Goal: Information Seeking & Learning: Find specific fact

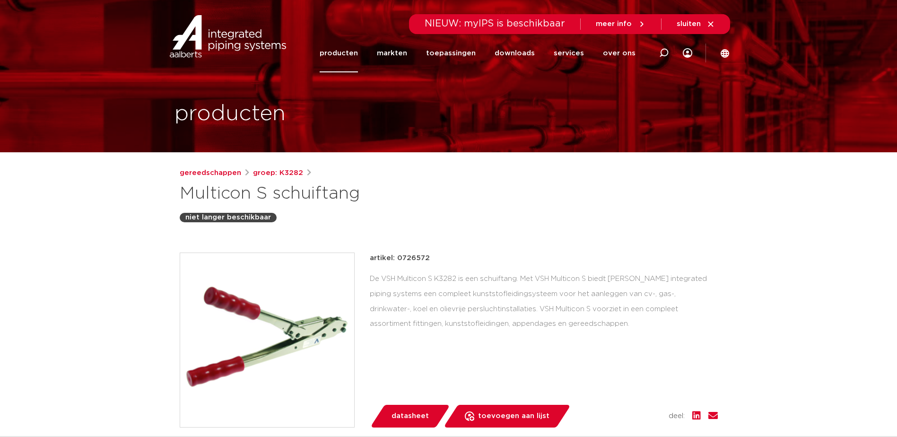
click at [353, 52] on link "producten" at bounding box center [339, 53] width 38 height 38
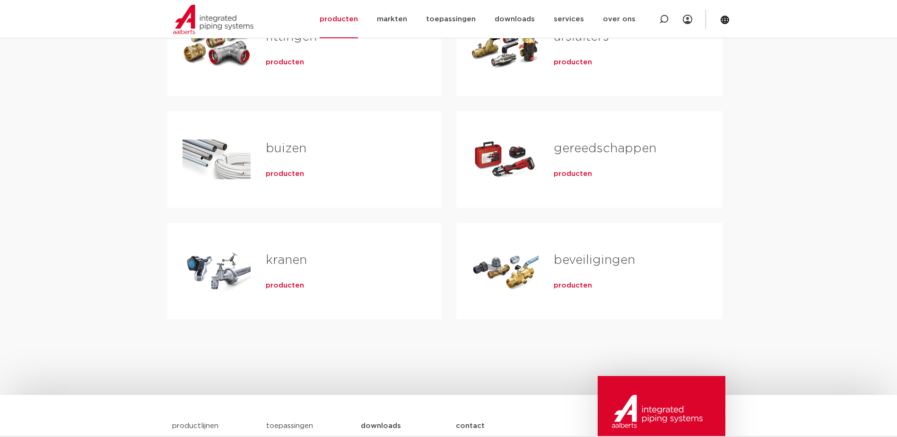
scroll to position [142, 0]
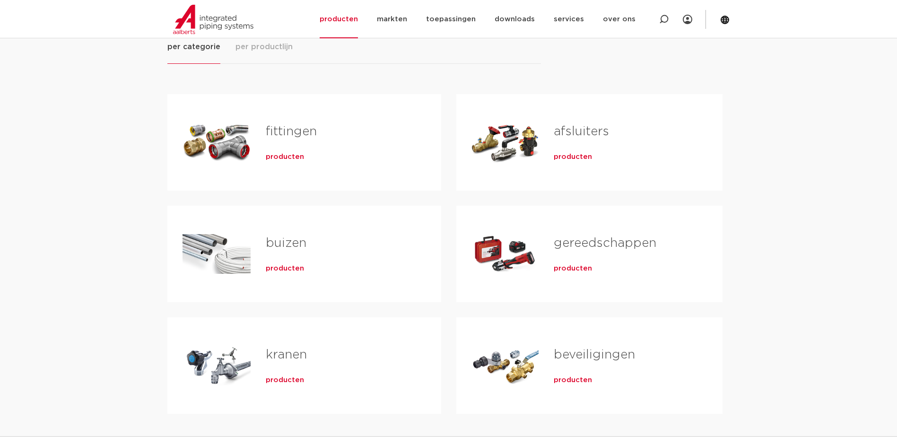
click at [228, 136] on div "Tabs. Open items met enter of spatie, sluit af met escape en navigeer met de pi…" at bounding box center [217, 142] width 68 height 66
click at [293, 157] on span "producten" at bounding box center [285, 156] width 38 height 9
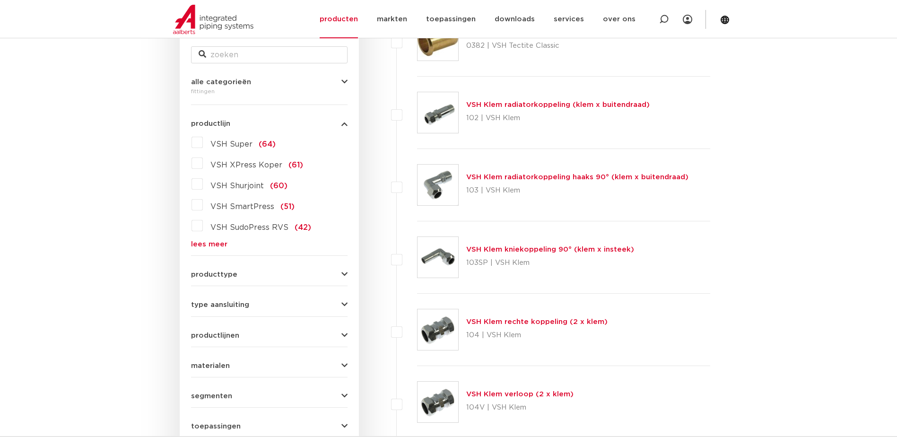
scroll to position [248, 0]
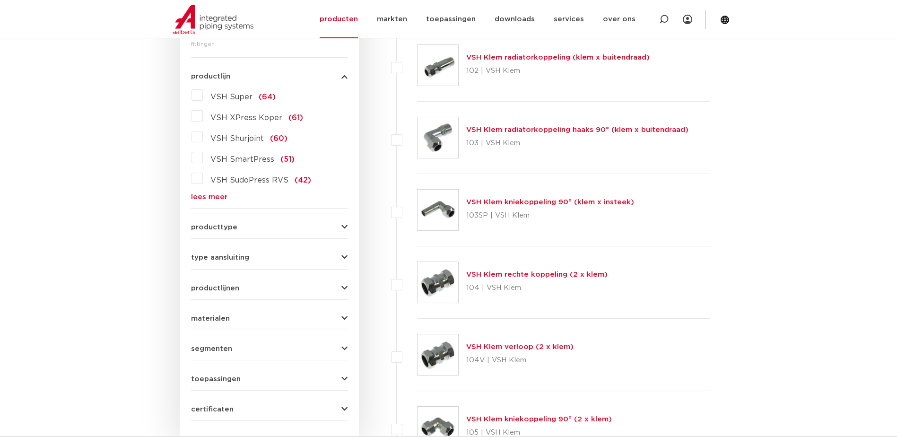
click at [209, 197] on link "lees meer" at bounding box center [269, 196] width 157 height 7
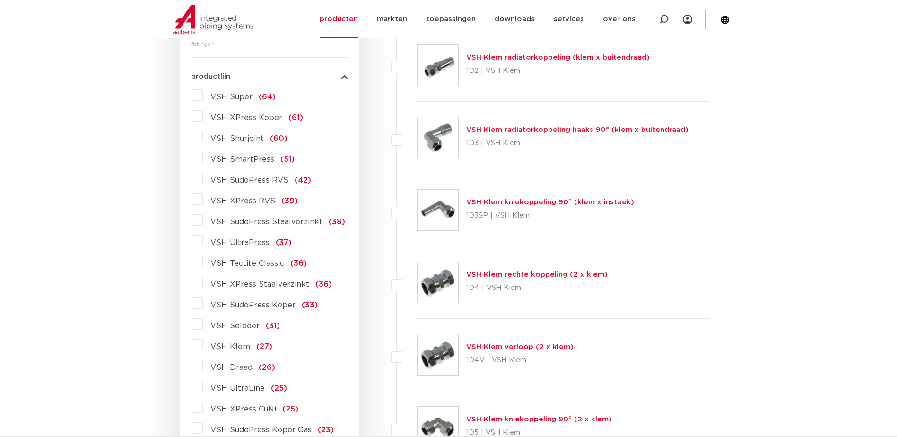
click at [203, 199] on label "VSH XPress RVS (39)" at bounding box center [250, 198] width 95 height 15
click at [0, 0] on input "VSH XPress RVS (39)" at bounding box center [0, 0] width 0 height 0
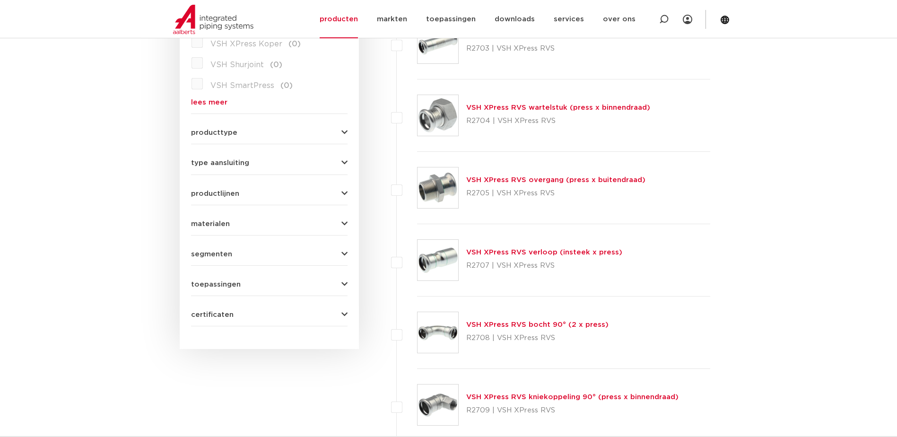
click at [234, 130] on span "producttype" at bounding box center [214, 132] width 46 height 7
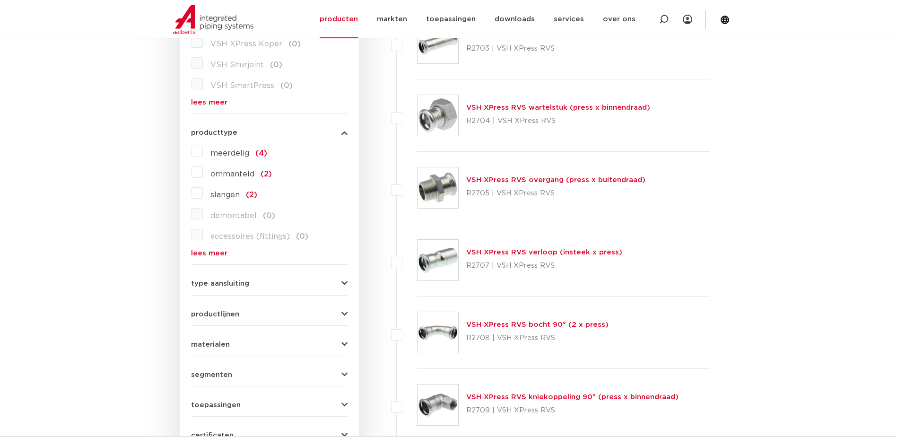
scroll to position [390, 0]
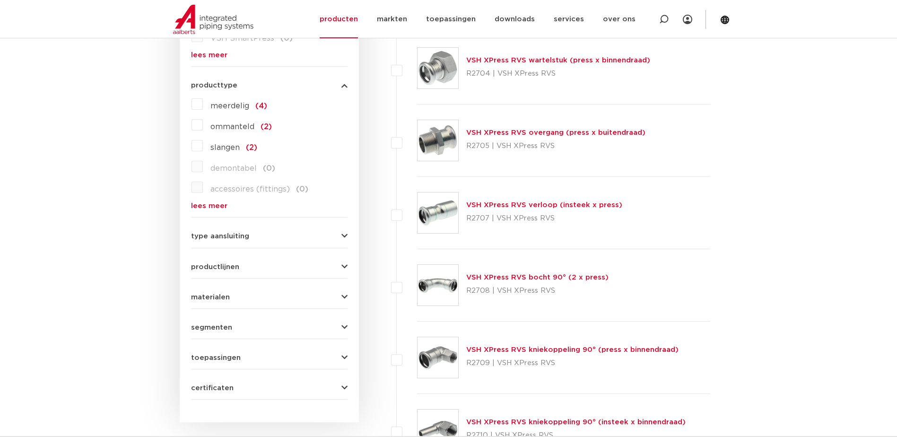
click at [203, 146] on label "slangen (2)" at bounding box center [230, 145] width 54 height 15
click at [0, 0] on input "slangen (2)" at bounding box center [0, 0] width 0 height 0
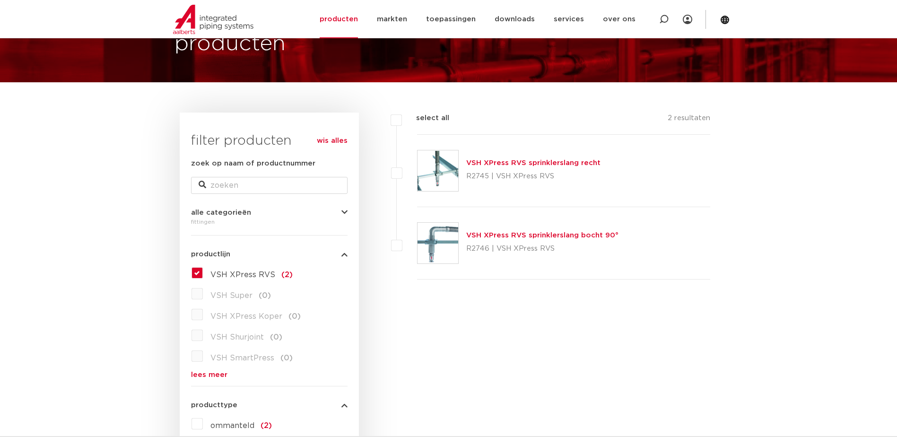
scroll to position [306, 0]
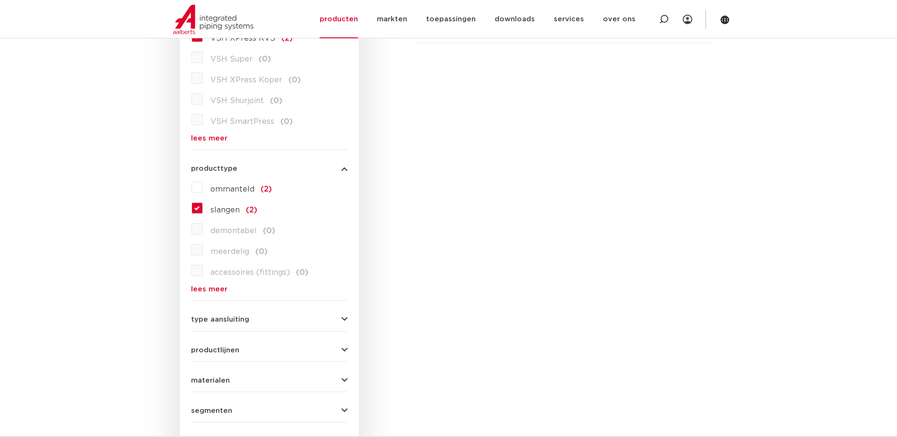
click at [203, 207] on label "slangen (2)" at bounding box center [230, 207] width 54 height 15
click at [0, 0] on input "slangen (2)" at bounding box center [0, 0] width 0 height 0
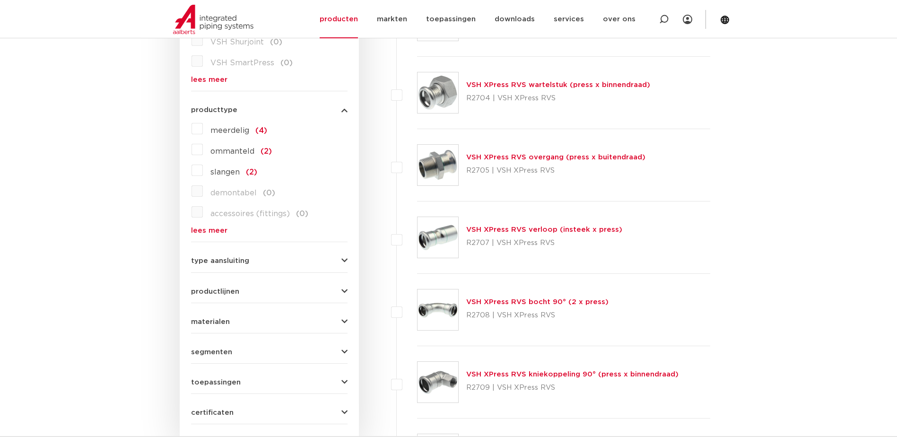
scroll to position [412, 0]
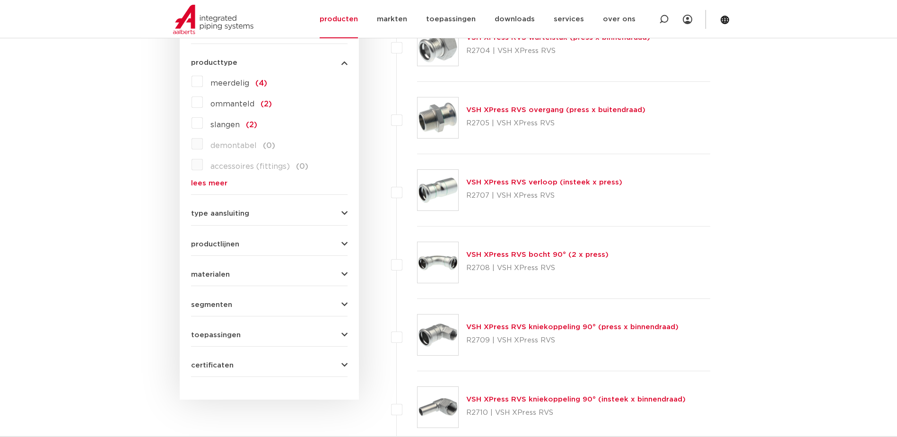
click at [240, 244] on button "productlijnen" at bounding box center [269, 244] width 157 height 7
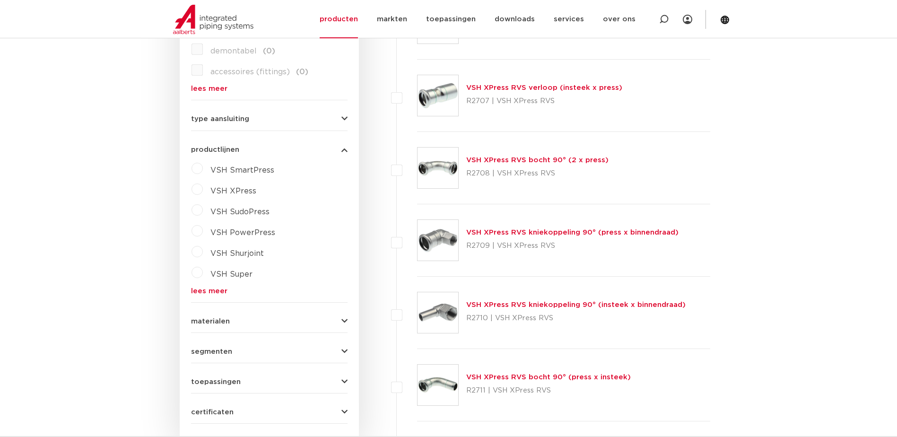
scroll to position [601, 0]
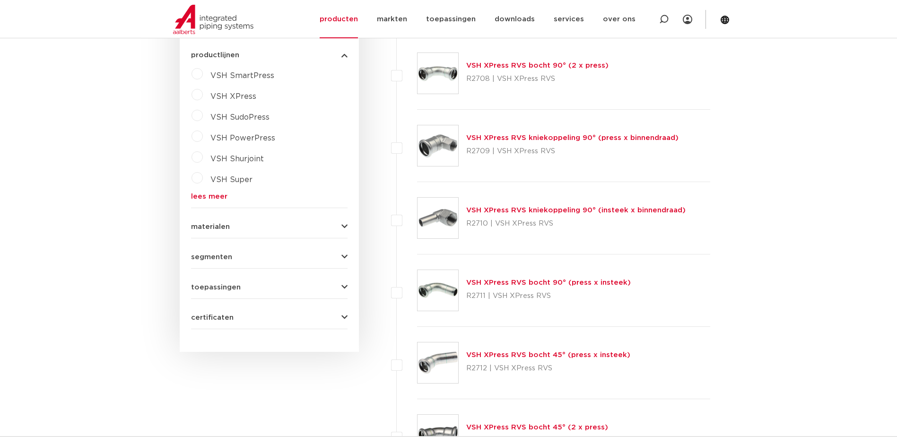
click at [232, 287] on span "toepassingen" at bounding box center [216, 287] width 50 height 7
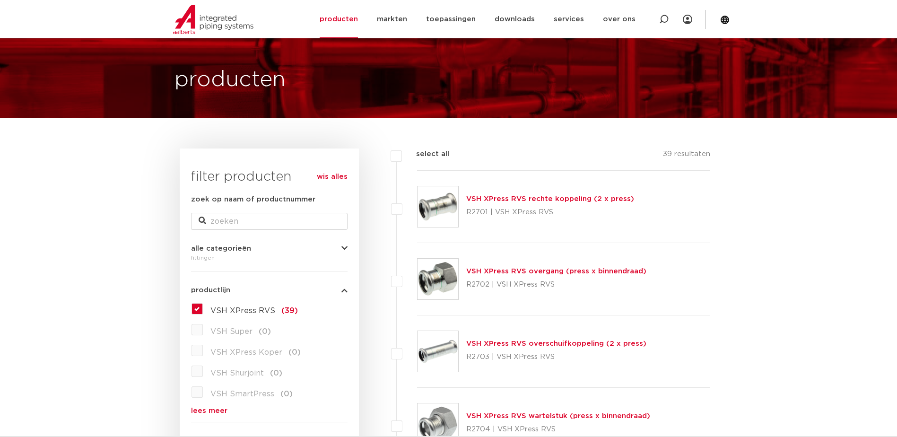
scroll to position [0, 0]
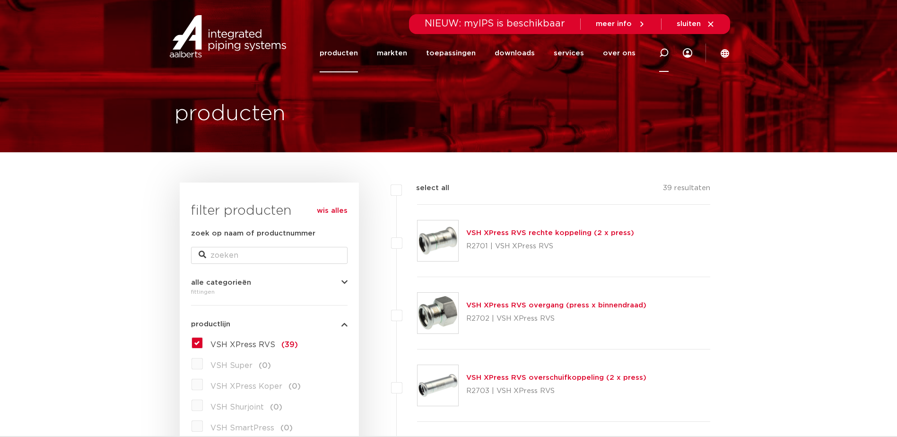
click at [664, 52] on icon at bounding box center [663, 52] width 9 height 9
type input "compensator 88,9"
click button "Zoeken" at bounding box center [0, 0] width 0 height 0
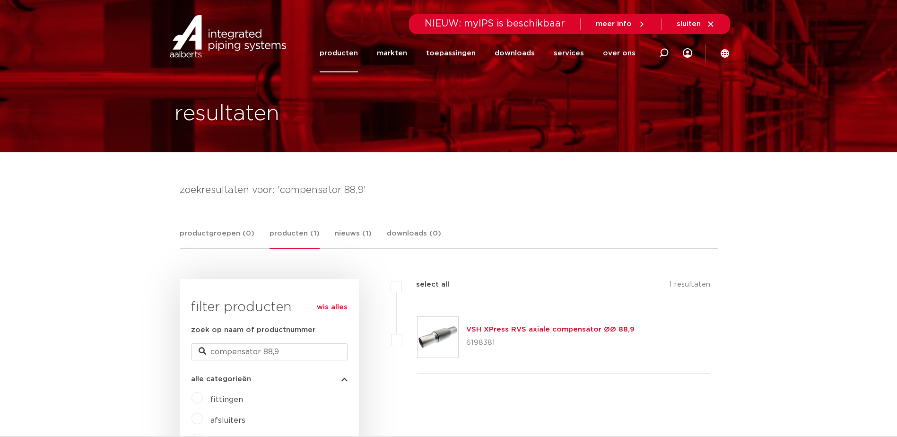
click at [530, 330] on link "VSH XPress RVS axiale compensator ØØ 88,9" at bounding box center [550, 329] width 168 height 7
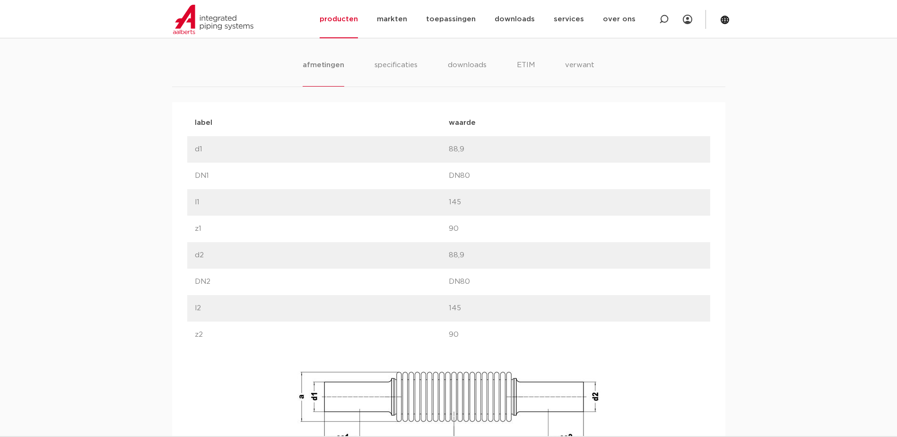
scroll to position [480, 0]
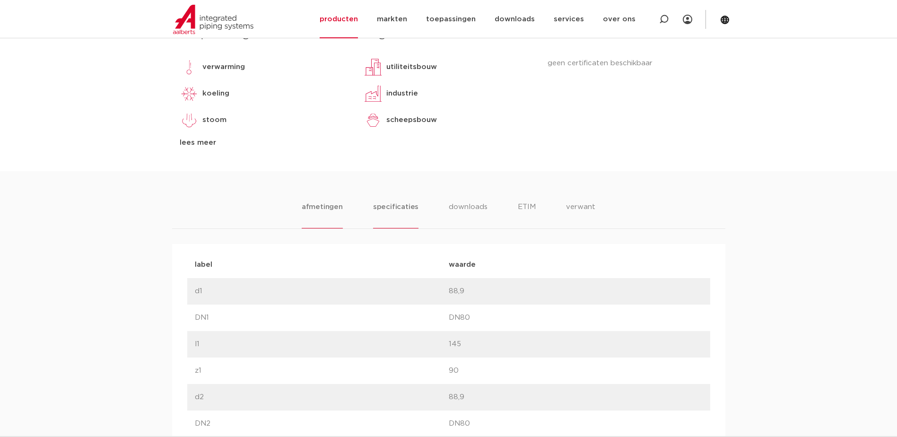
click at [391, 205] on li "specificaties" at bounding box center [395, 214] width 45 height 27
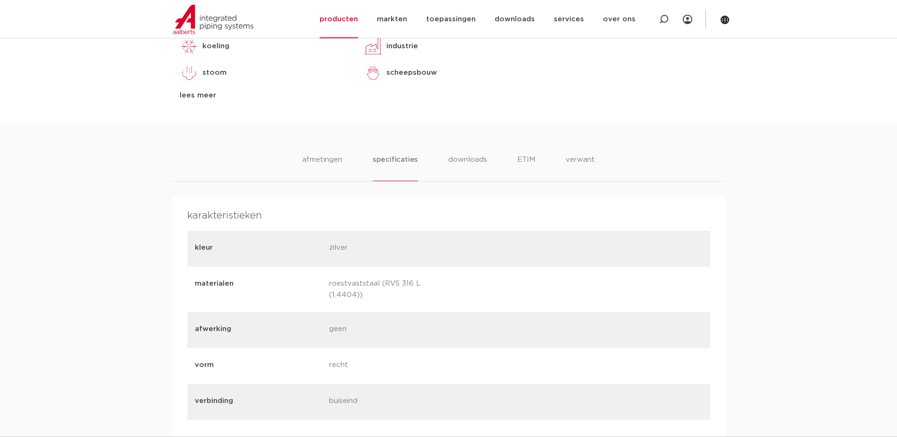
scroll to position [386, 0]
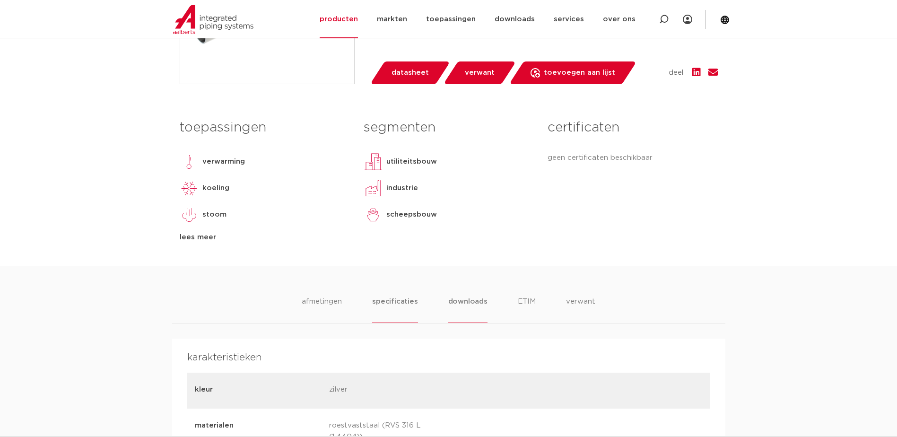
click at [483, 300] on li "downloads" at bounding box center [467, 309] width 39 height 27
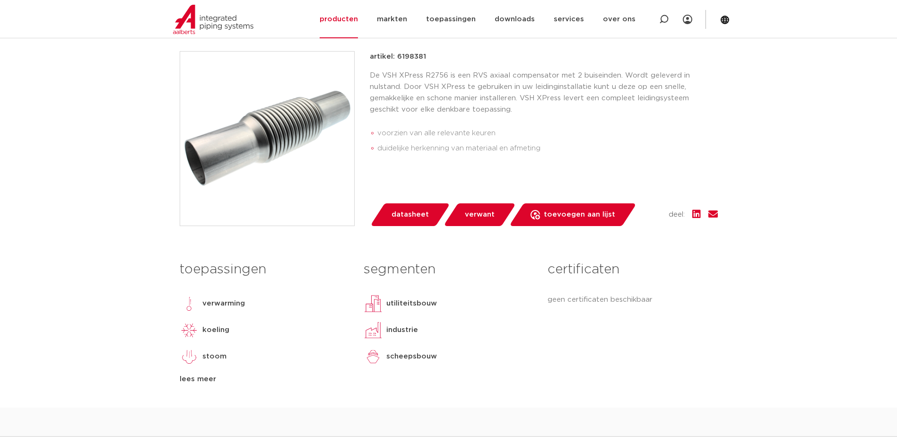
scroll to position [480, 0]
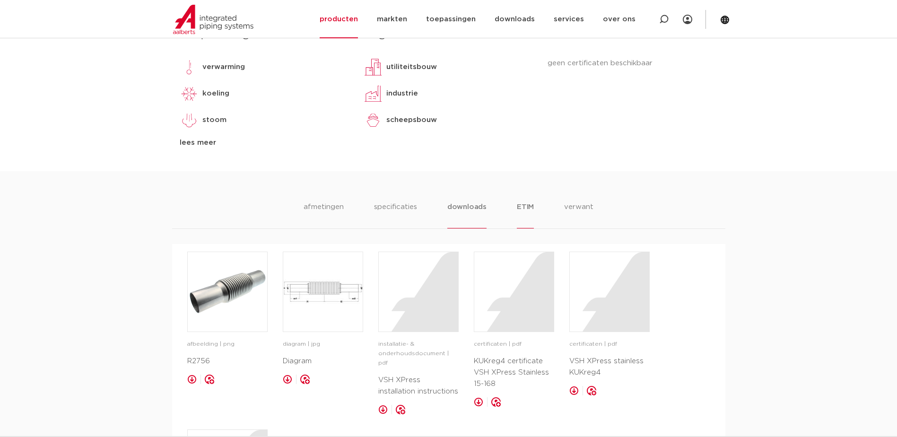
click at [525, 206] on li "ETIM" at bounding box center [525, 214] width 17 height 27
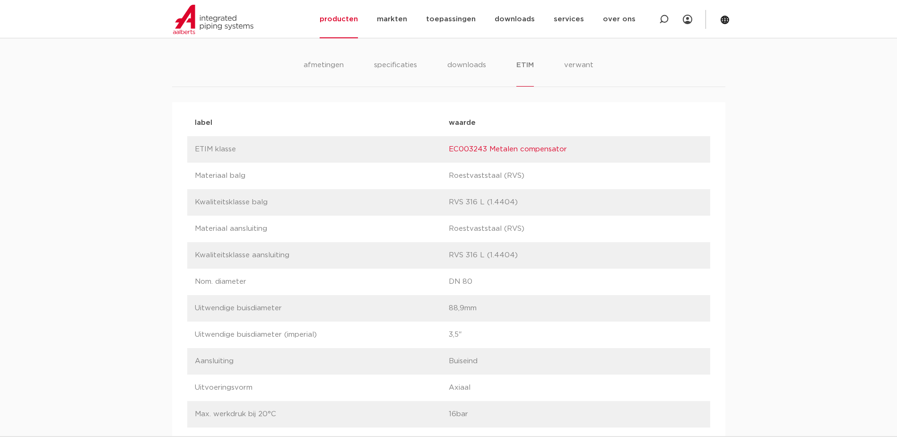
scroll to position [528, 0]
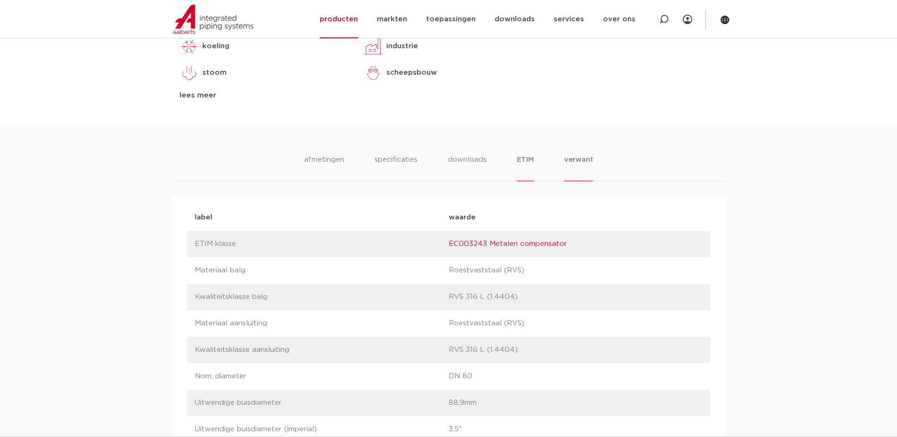
click at [574, 161] on li "verwant" at bounding box center [578, 167] width 29 height 27
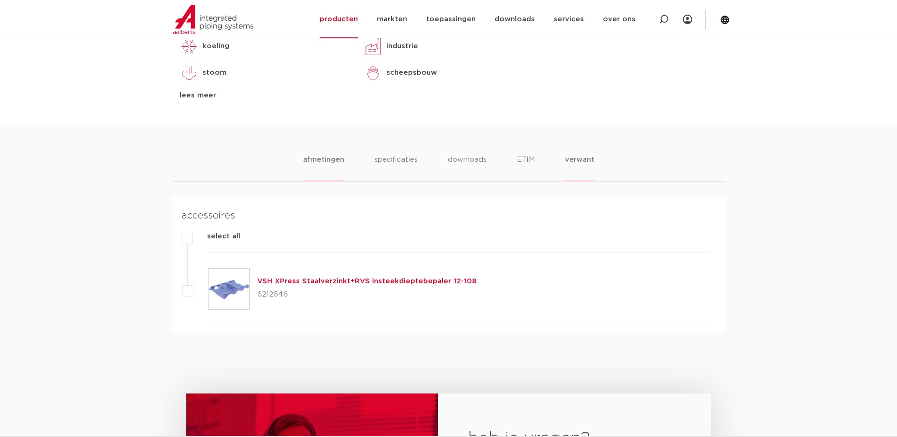
click at [327, 162] on li "afmetingen" at bounding box center [323, 167] width 41 height 27
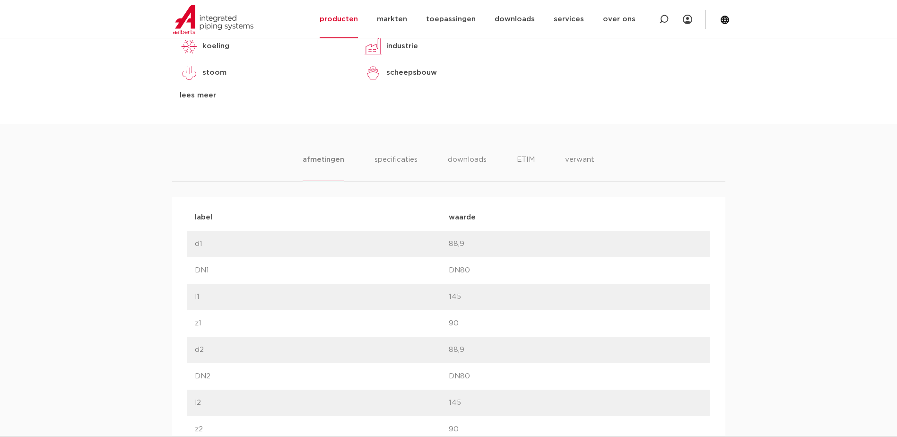
scroll to position [291, 0]
